Goal: Information Seeking & Learning: Learn about a topic

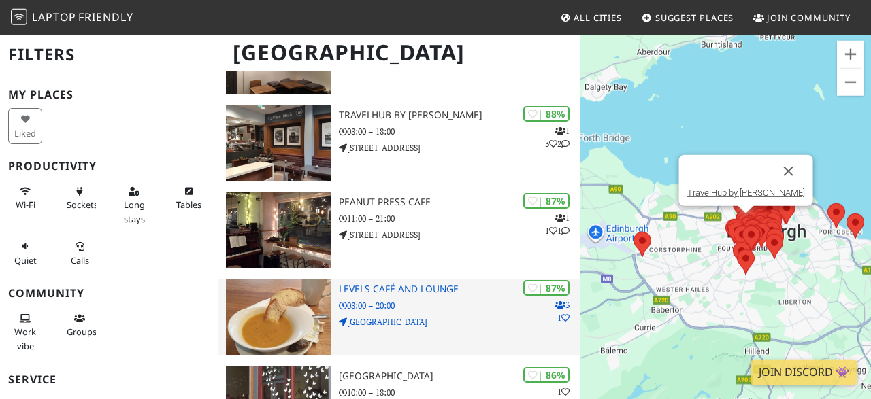
scroll to position [354, 0]
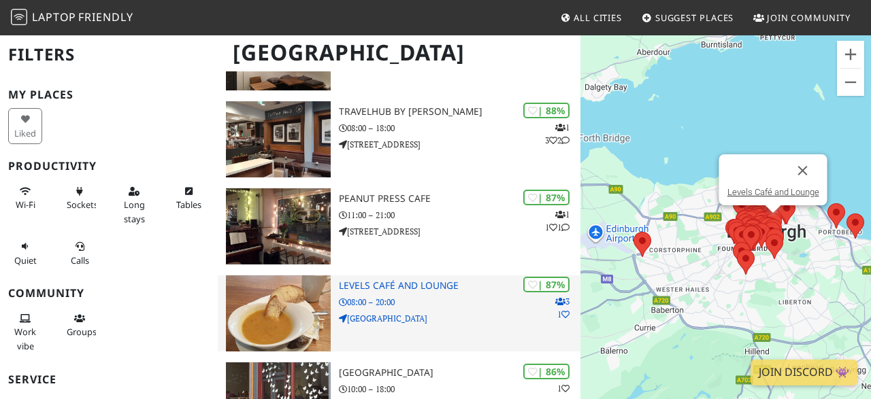
click at [387, 284] on h3 "Levels Café and Lounge" at bounding box center [460, 286] width 242 height 12
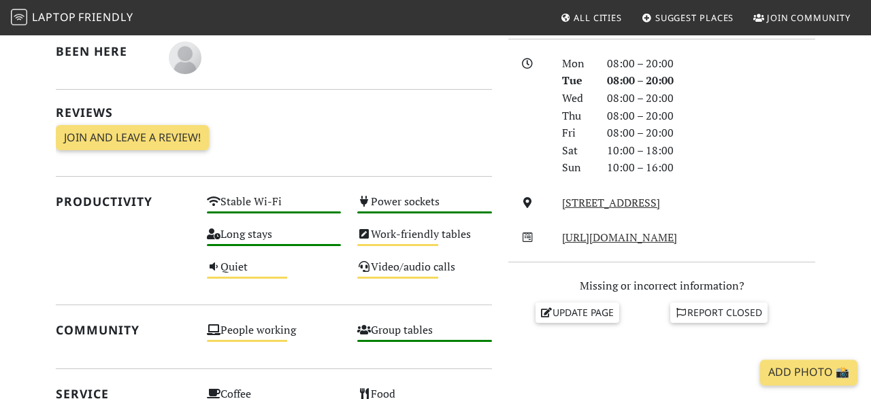
scroll to position [425, 0]
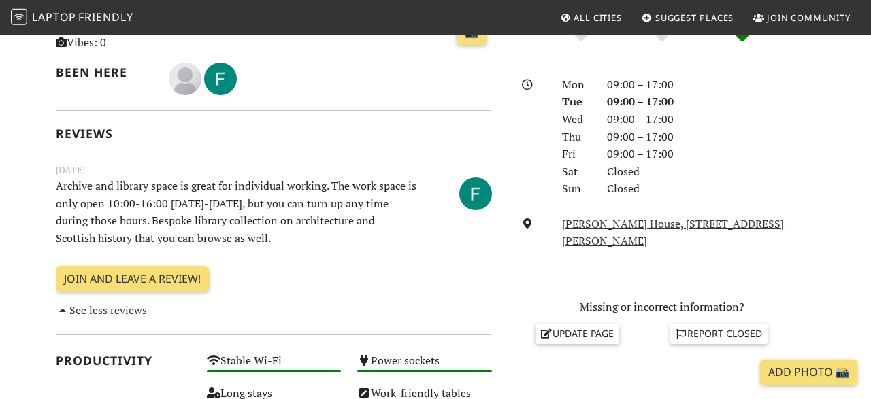
scroll to position [407, 0]
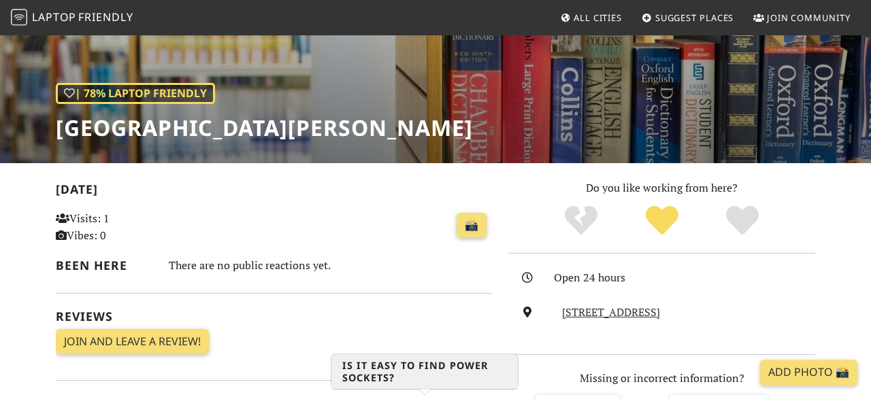
scroll to position [71, 0]
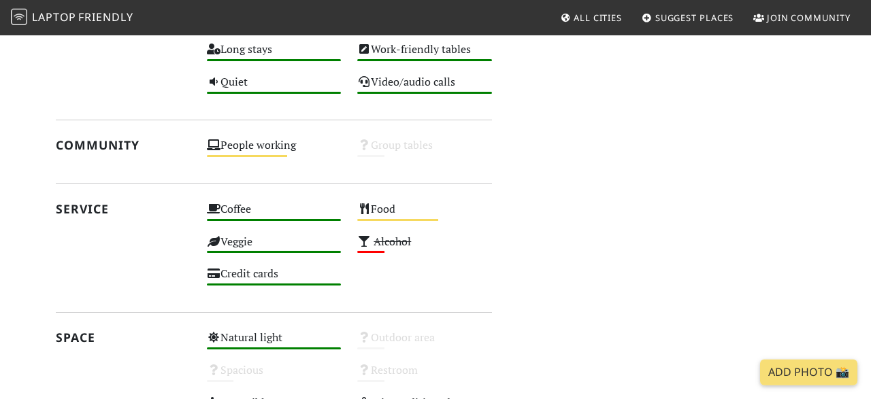
scroll to position [849, 0]
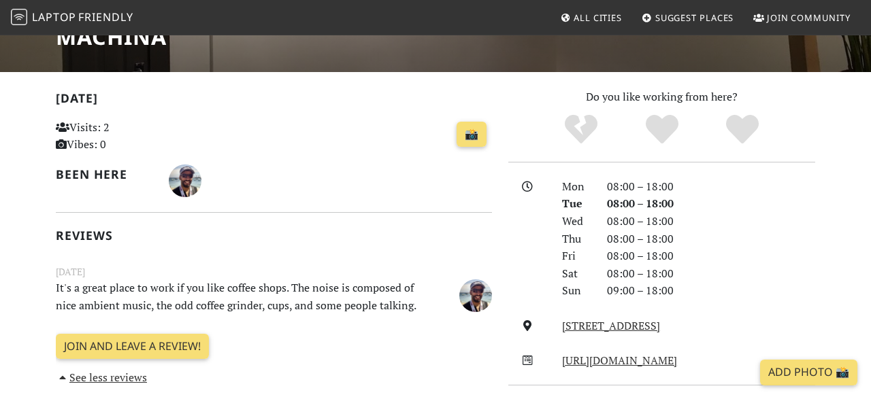
scroll to position [212, 0]
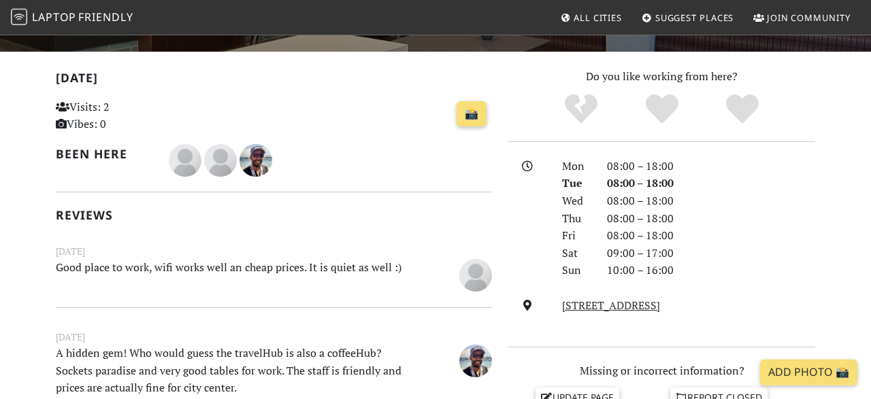
scroll to position [283, 0]
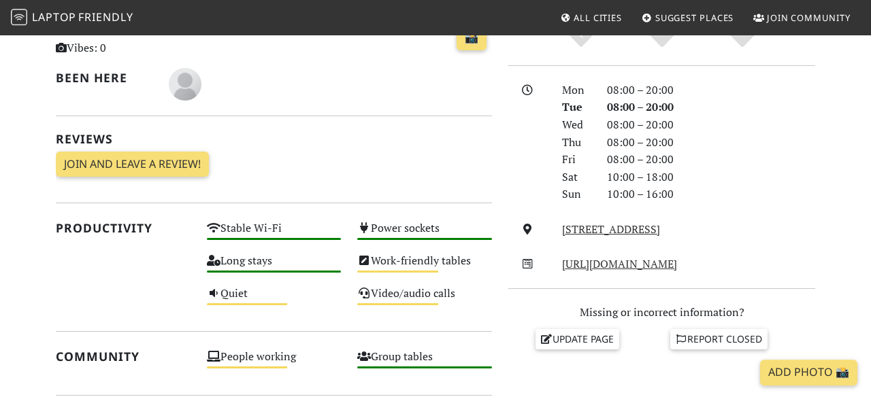
scroll to position [340, 0]
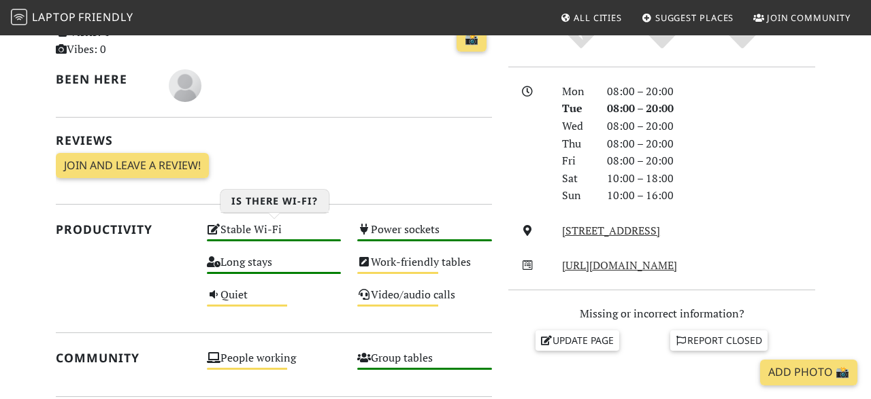
click at [258, 232] on div "Stable Wi-Fi High" at bounding box center [274, 236] width 151 height 33
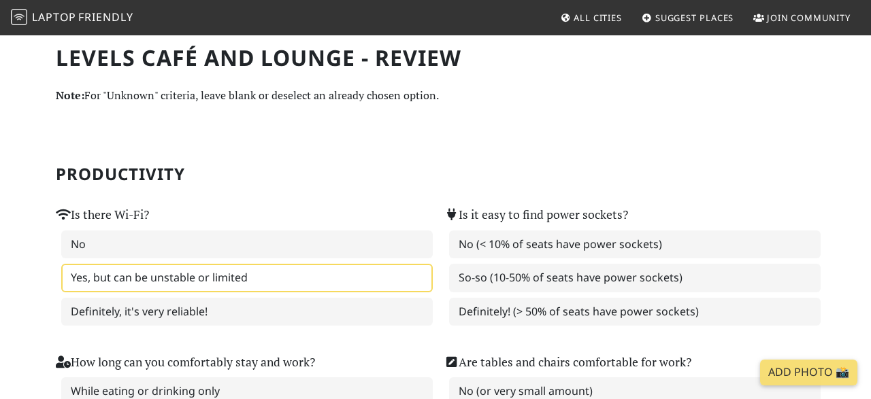
scroll to position [142, 0]
